Goal: Find specific page/section: Find specific page/section

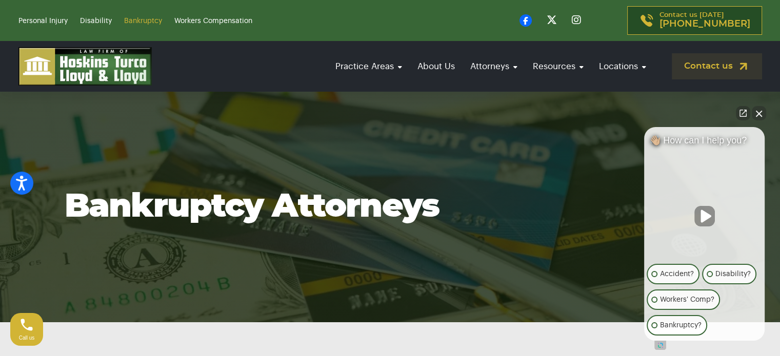
click at [146, 18] on link "Bankruptcy" at bounding box center [143, 20] width 38 height 7
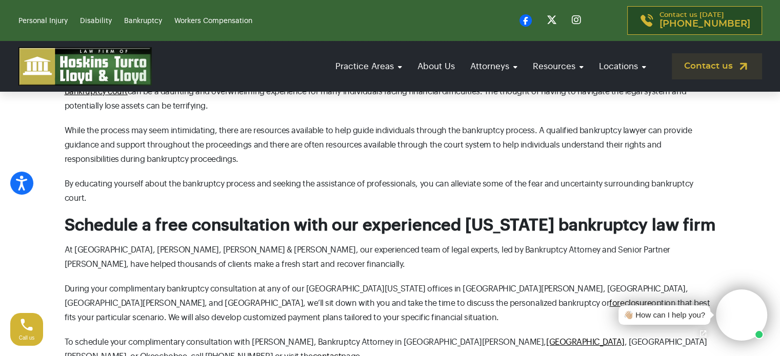
scroll to position [3127, 0]
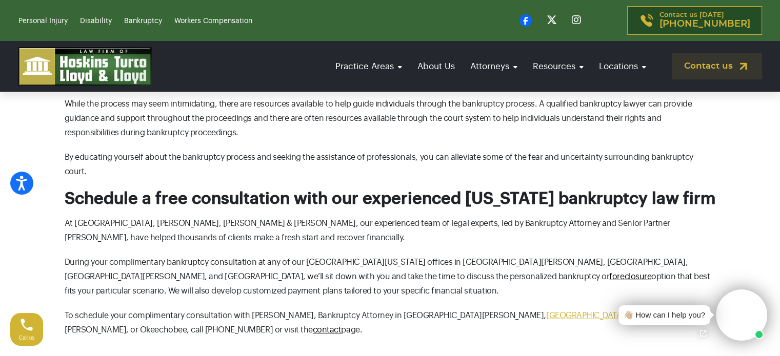
click at [546, 312] on link "[GEOGRAPHIC_DATA]" at bounding box center [585, 316] width 78 height 8
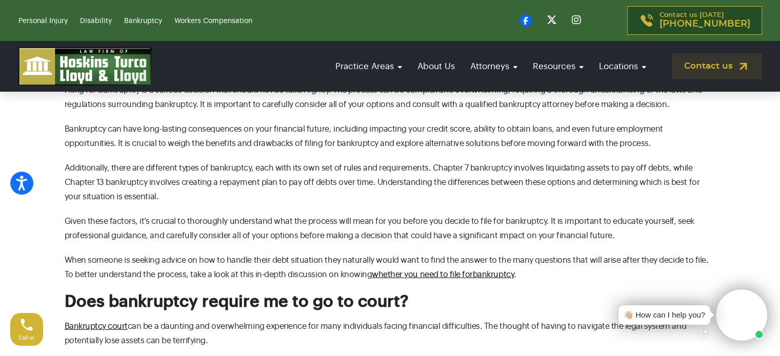
scroll to position [2871, 0]
